Goal: Task Accomplishment & Management: Complete application form

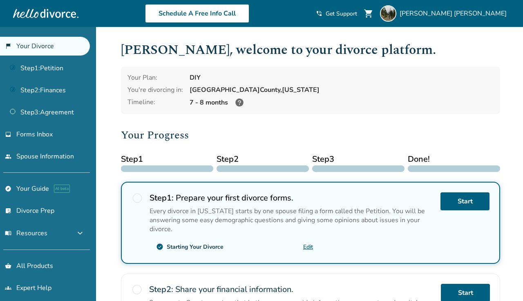
scroll to position [116, 0]
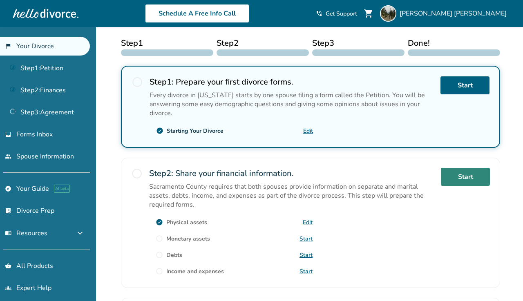
click at [471, 174] on link "Start" at bounding box center [465, 177] width 49 height 18
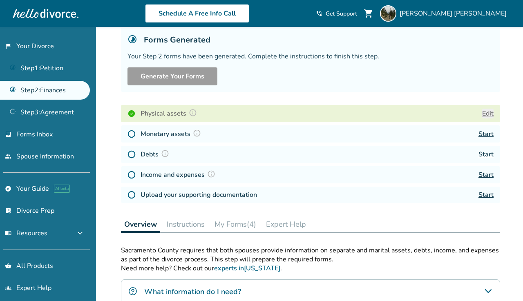
scroll to position [75, 0]
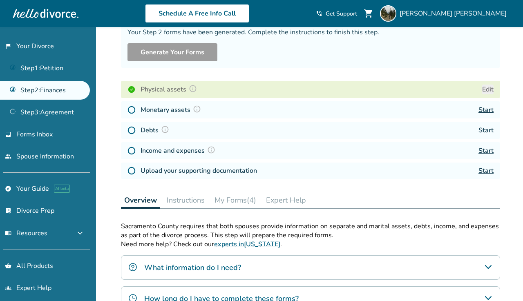
click at [485, 89] on button "Edit" at bounding box center [487, 90] width 11 height 10
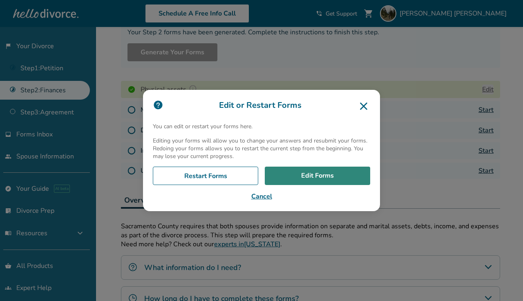
click at [319, 175] on link "Edit Forms" at bounding box center [317, 176] width 105 height 19
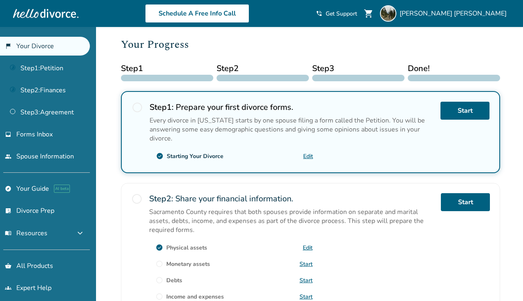
scroll to position [96, 0]
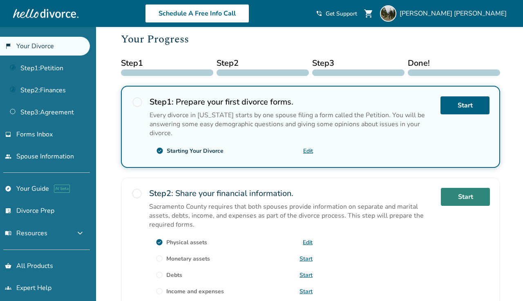
click at [481, 192] on link "Start" at bounding box center [465, 197] width 49 height 18
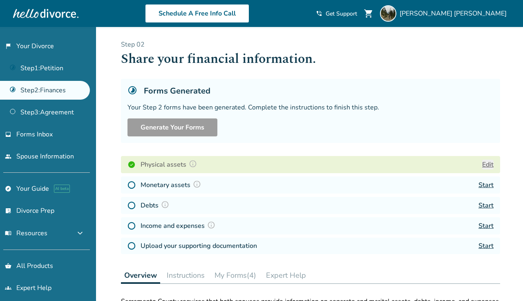
click at [484, 169] on button "Edit" at bounding box center [487, 165] width 11 height 10
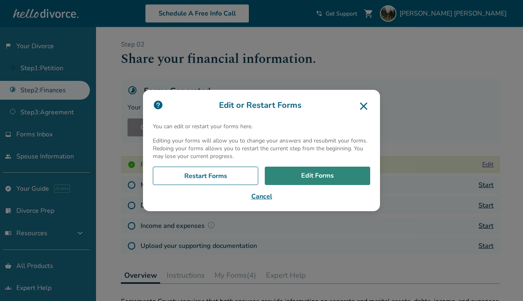
click at [332, 176] on link "Edit Forms" at bounding box center [317, 176] width 105 height 19
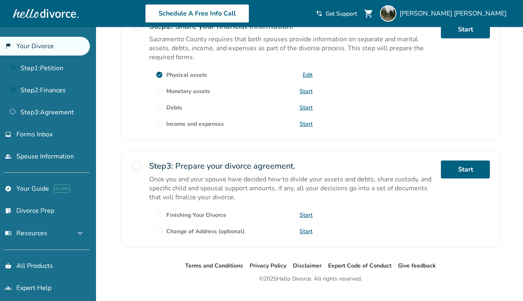
scroll to position [264, 0]
click at [306, 89] on link "Start" at bounding box center [305, 91] width 13 height 8
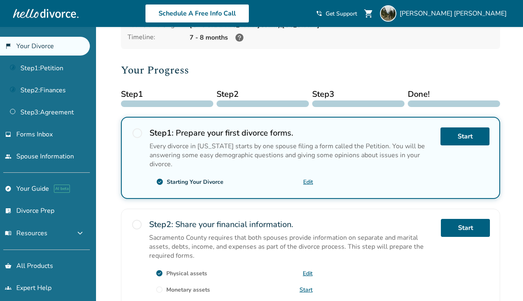
scroll to position [13, 0]
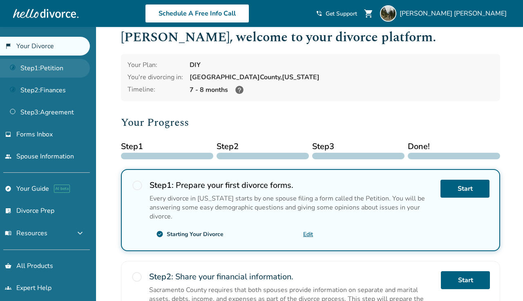
click at [43, 69] on link "Step 1 : Petition" at bounding box center [45, 68] width 90 height 19
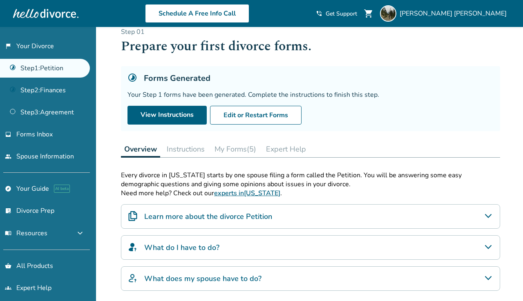
click at [199, 151] on button "Instructions" at bounding box center [185, 149] width 45 height 16
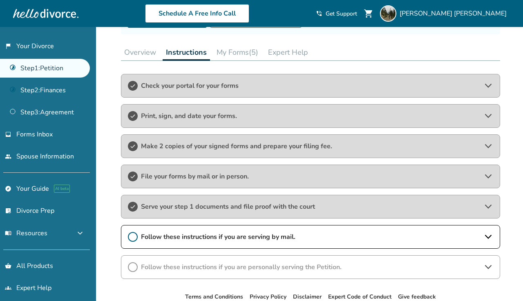
scroll to position [111, 0]
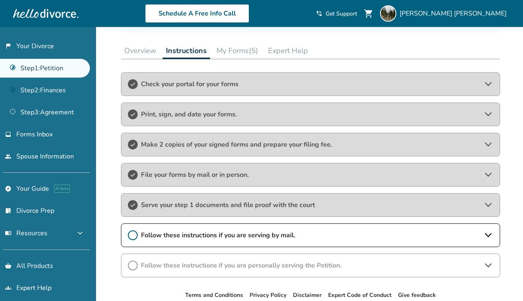
click at [183, 140] on div "Make 2 copies of your signed forms and prepare your filing fee." at bounding box center [310, 145] width 379 height 24
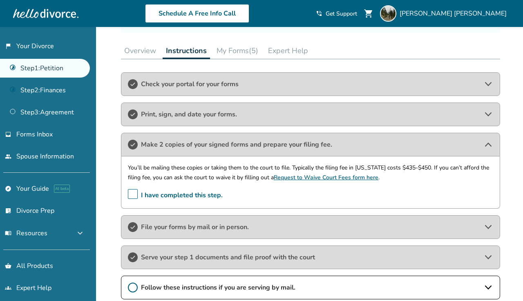
click at [187, 113] on span "Print, sign, and date your forms." at bounding box center [310, 114] width 339 height 9
